Goal: Navigation & Orientation: Find specific page/section

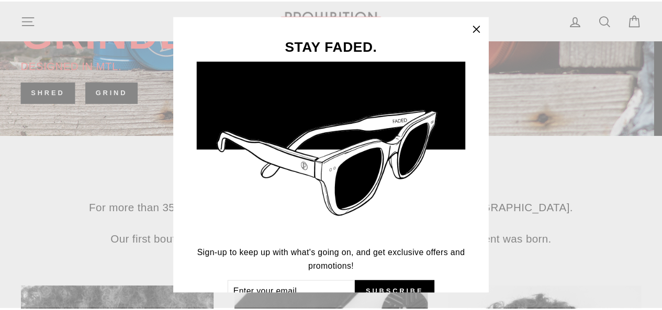
scroll to position [55, 0]
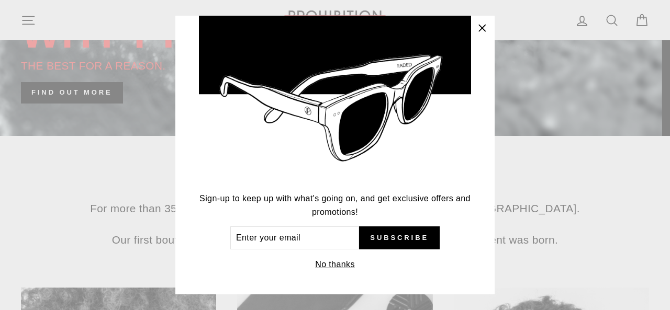
click at [483, 28] on icon "button" at bounding box center [482, 28] width 15 height 15
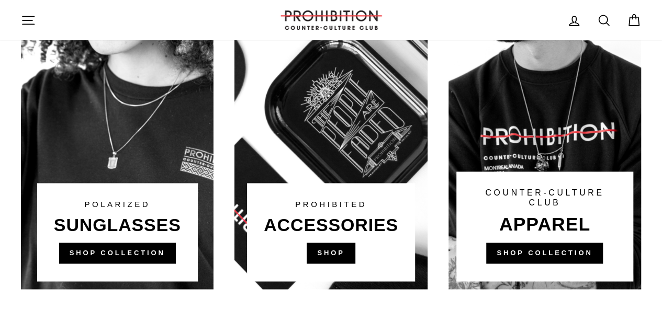
scroll to position [727, 0]
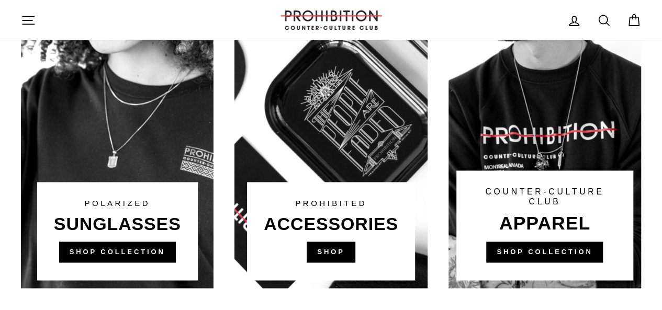
click at [582, 23] on link "Log in" at bounding box center [574, 20] width 27 height 23
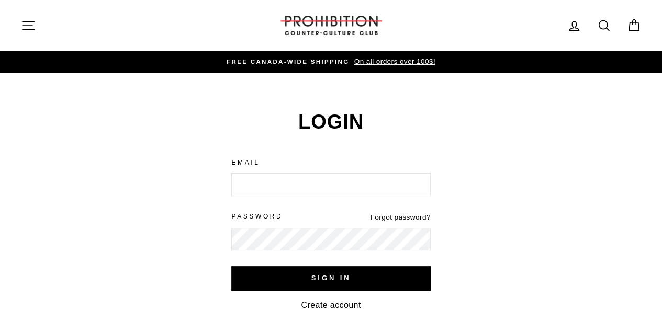
click at [25, 31] on icon "button" at bounding box center [28, 25] width 15 height 15
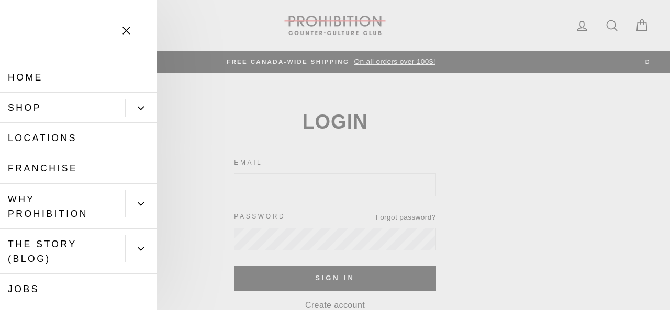
scroll to position [91, 0]
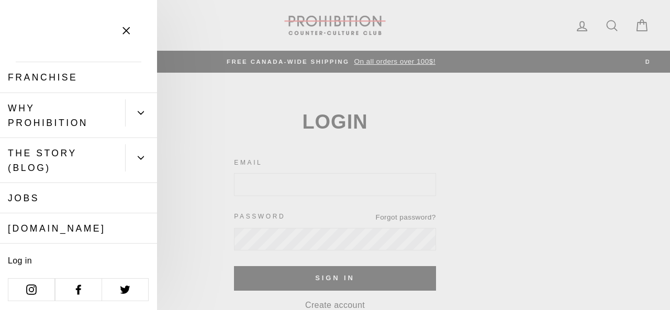
click at [27, 202] on link "Jobs" at bounding box center [78, 198] width 157 height 30
